Goal: Obtain resource: Obtain resource

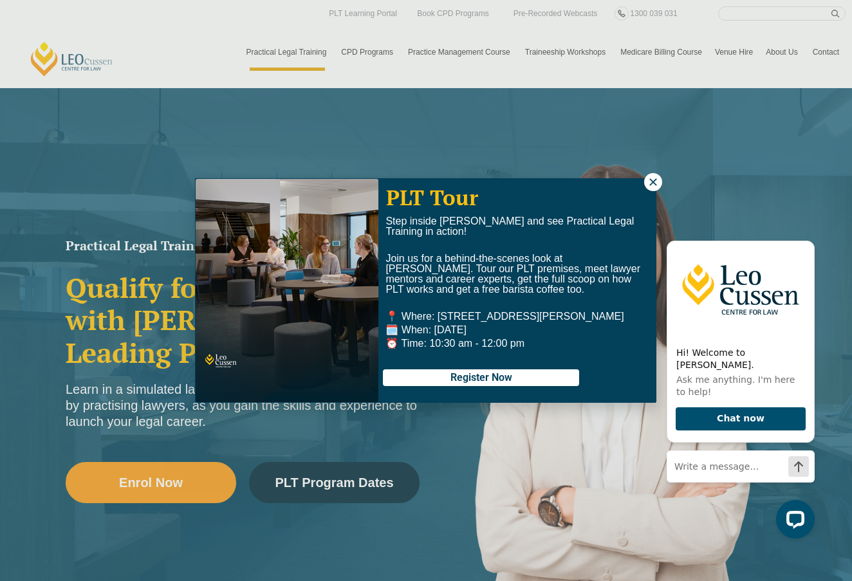
click at [654, 183] on icon at bounding box center [654, 182] width 12 height 12
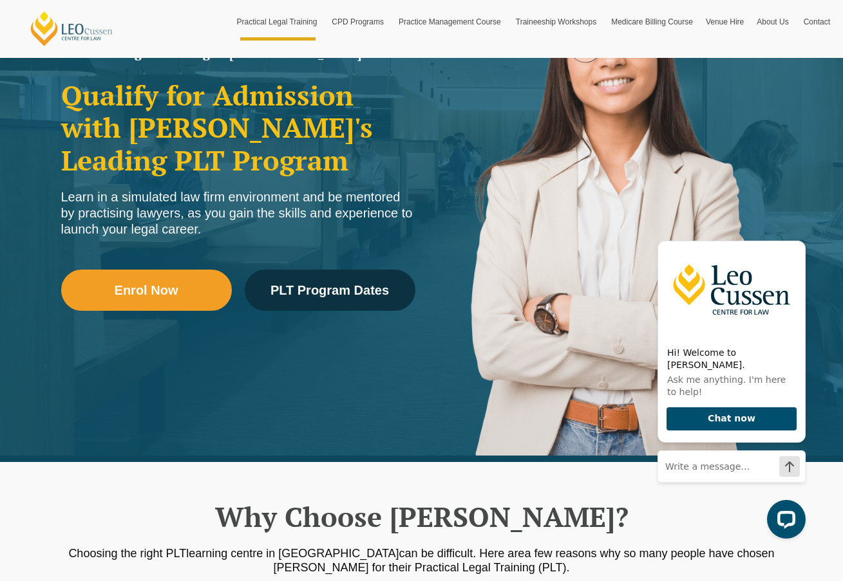
scroll to position [205, 0]
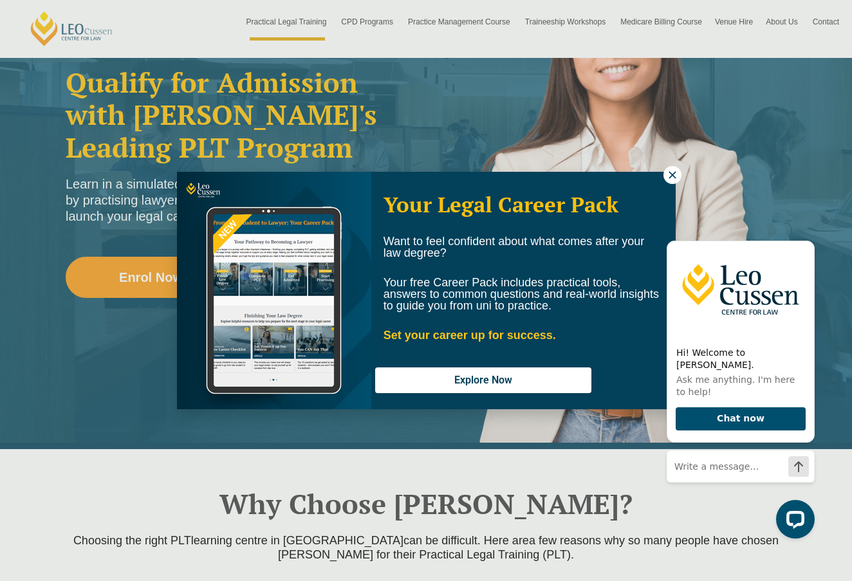
click at [671, 167] on button at bounding box center [673, 175] width 18 height 18
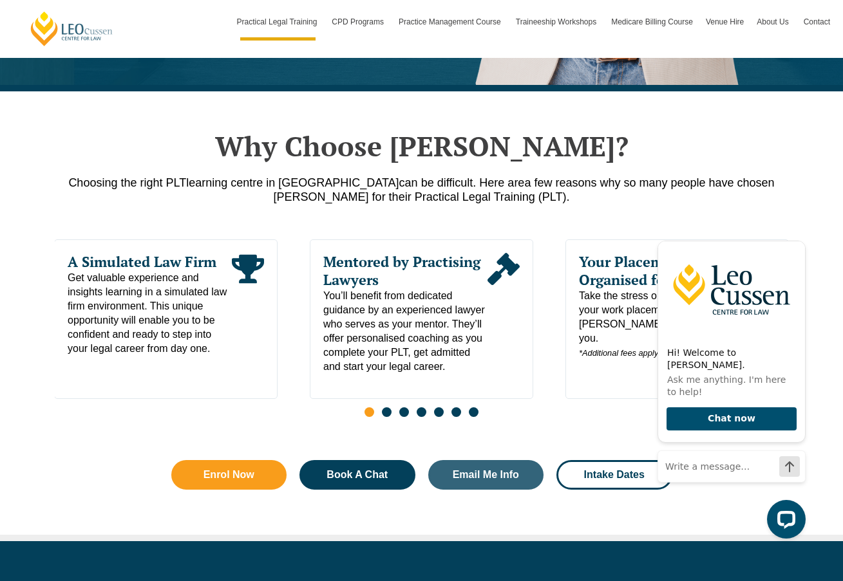
scroll to position [570, 0]
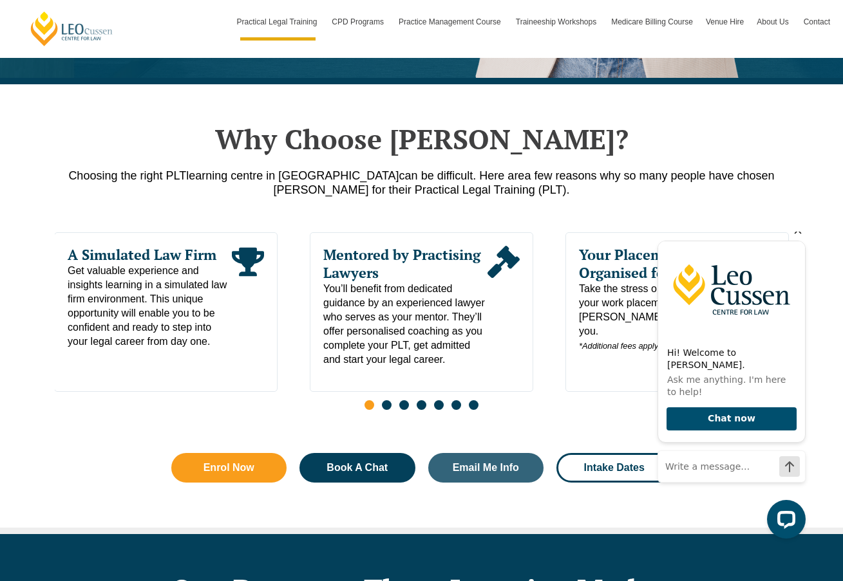
click at [804, 238] on icon "Hide greeting" at bounding box center [797, 230] width 15 height 15
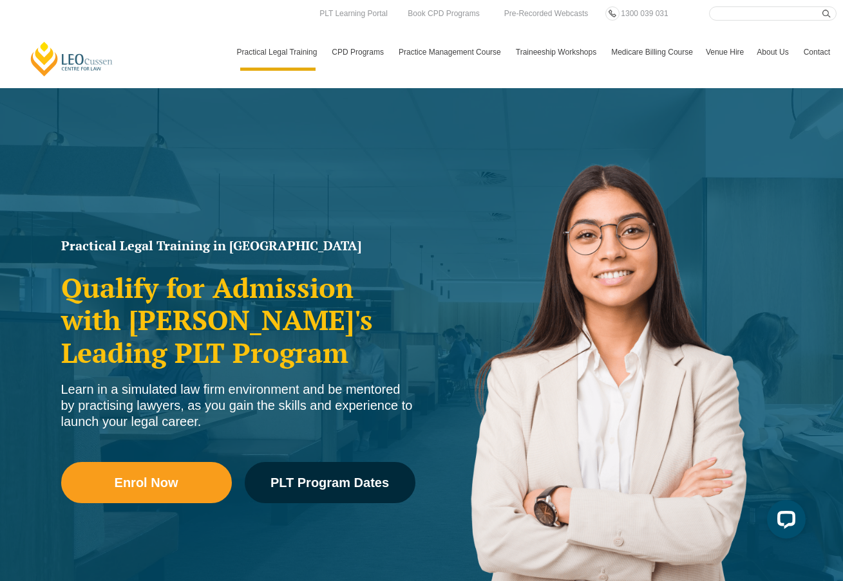
scroll to position [0, 0]
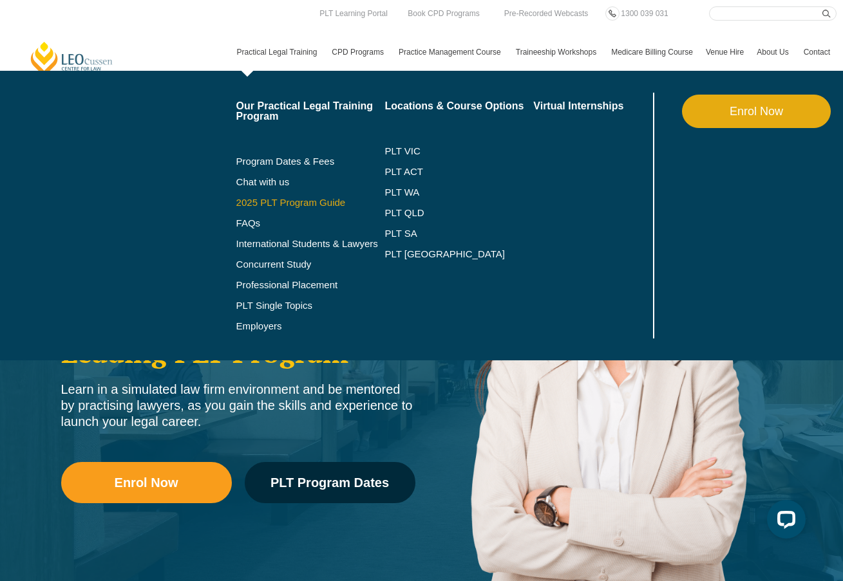
click at [238, 203] on link "2025 PLT Program Guide" at bounding box center [294, 203] width 117 height 10
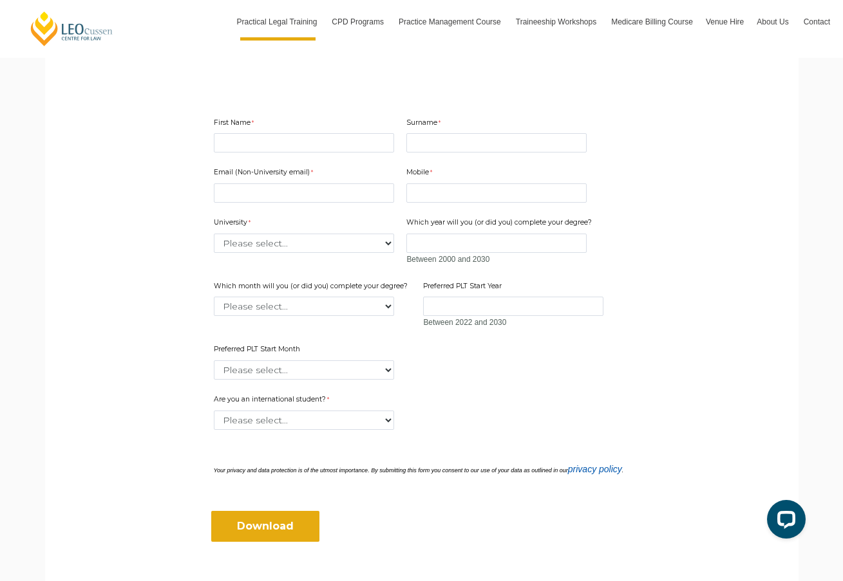
scroll to position [343, 0]
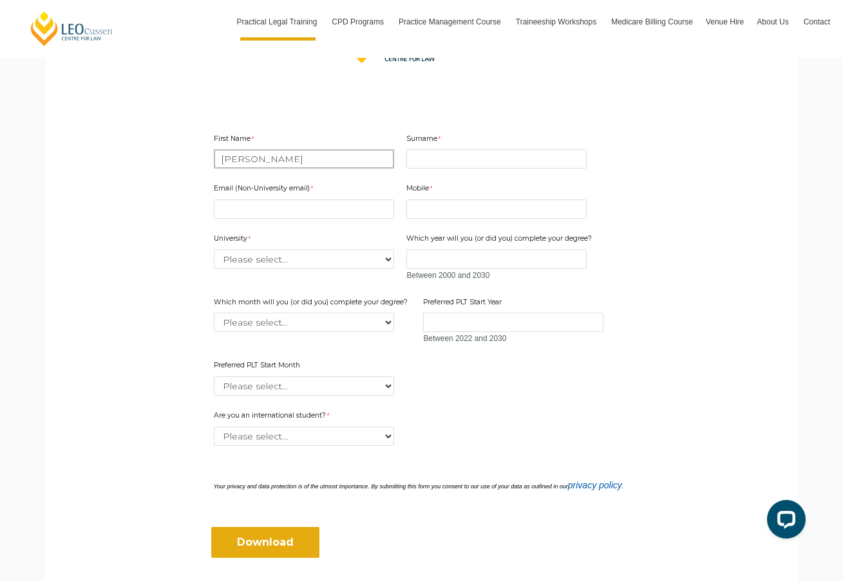
type input "Bradley"
type input "Chenoweth"
type input "office@bradleychenoweth.com"
click at [449, 208] on input "Mobile" at bounding box center [496, 209] width 180 height 19
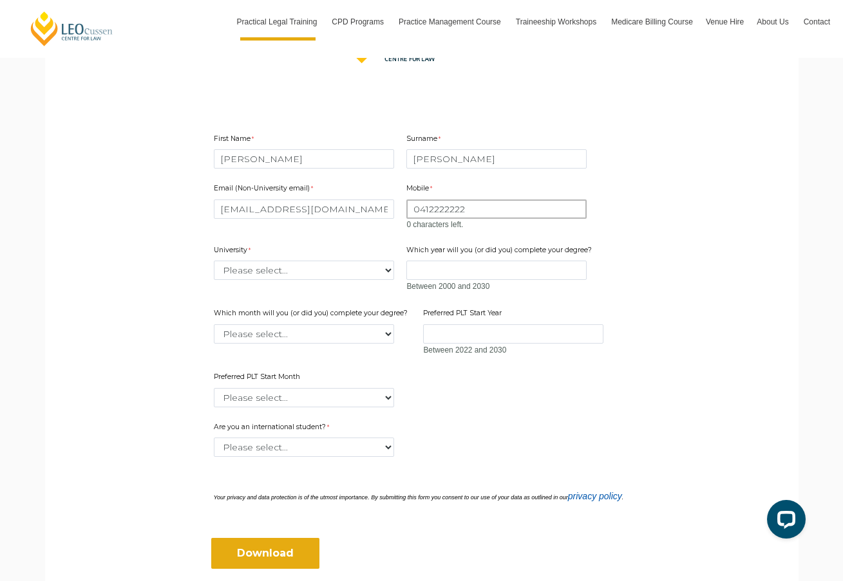
type input "0412222222"
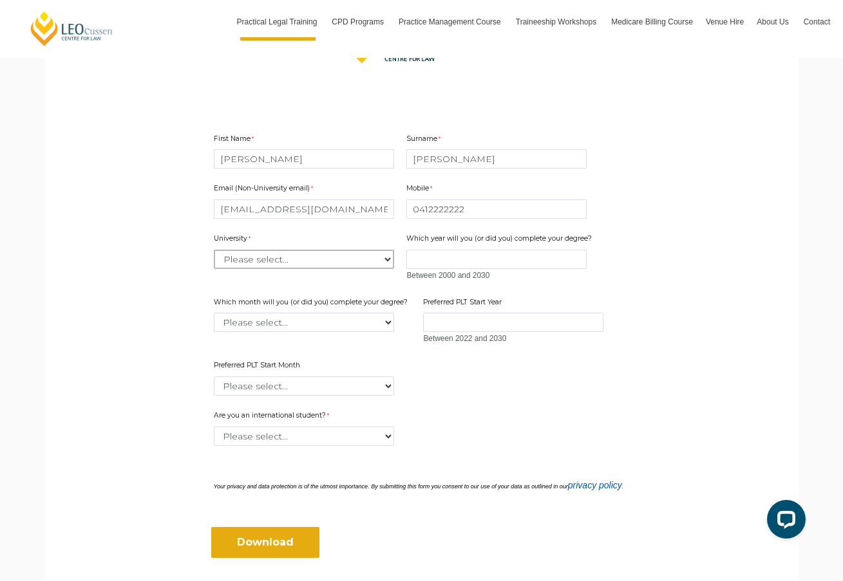
select select "tfa_2180"
click at [433, 271] on span "Between 2000 and 2030" at bounding box center [447, 275] width 83 height 9
click at [434, 262] on input "Which year will you (or did you) complete your degree?" at bounding box center [496, 259] width 180 height 19
type input "2024"
click at [356, 323] on select "Please select... January February March April May June July August September Oc…" at bounding box center [304, 322] width 180 height 19
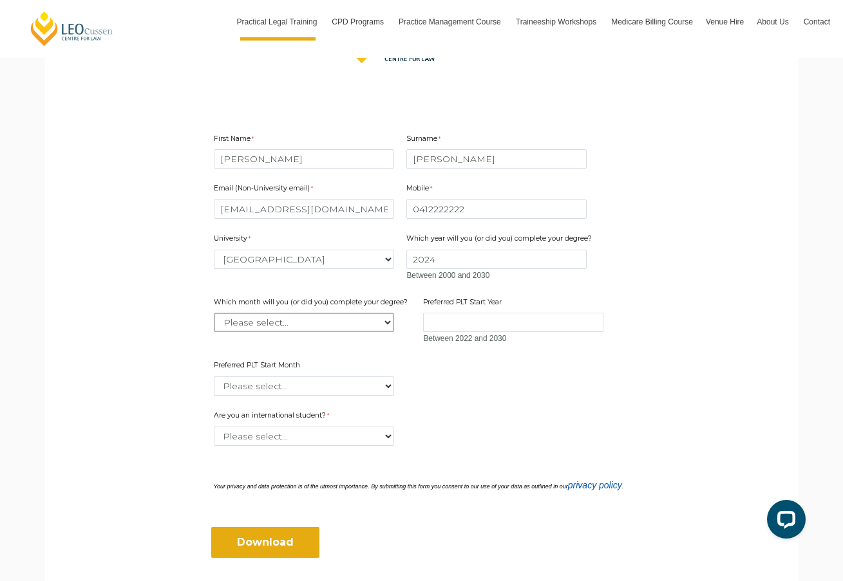
select select "tfa_2232"
click at [478, 324] on input "Preferred PLT Start Year" at bounding box center [513, 322] width 180 height 19
type input "2026"
select select "tfa_2337"
click at [343, 431] on select "Please select... Yes No" at bounding box center [304, 436] width 180 height 19
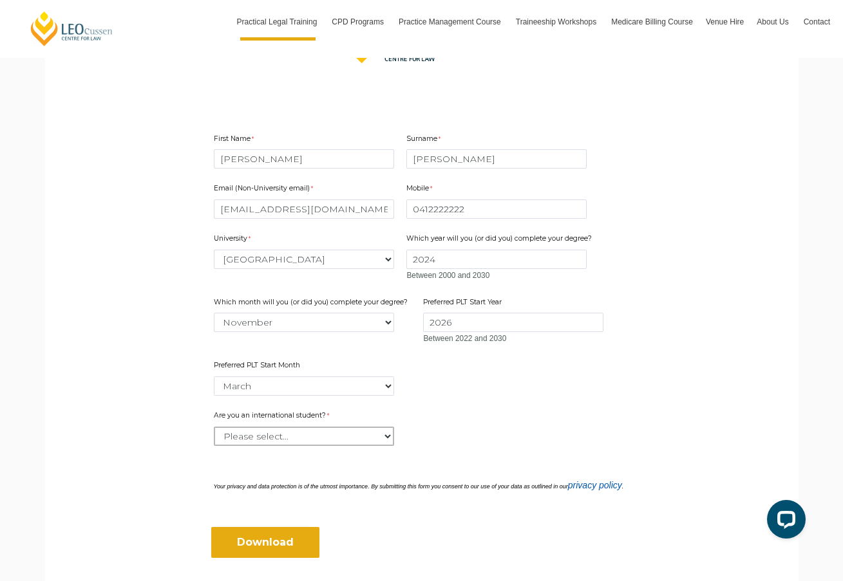
select select "tfa_60"
click at [267, 534] on input "Download" at bounding box center [265, 542] width 108 height 31
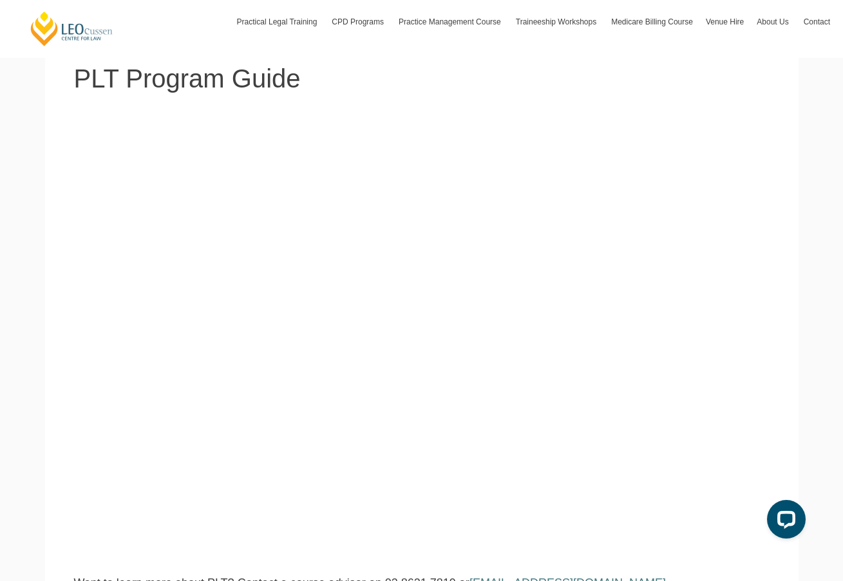
scroll to position [129, 0]
